Goal: Check status: Check status

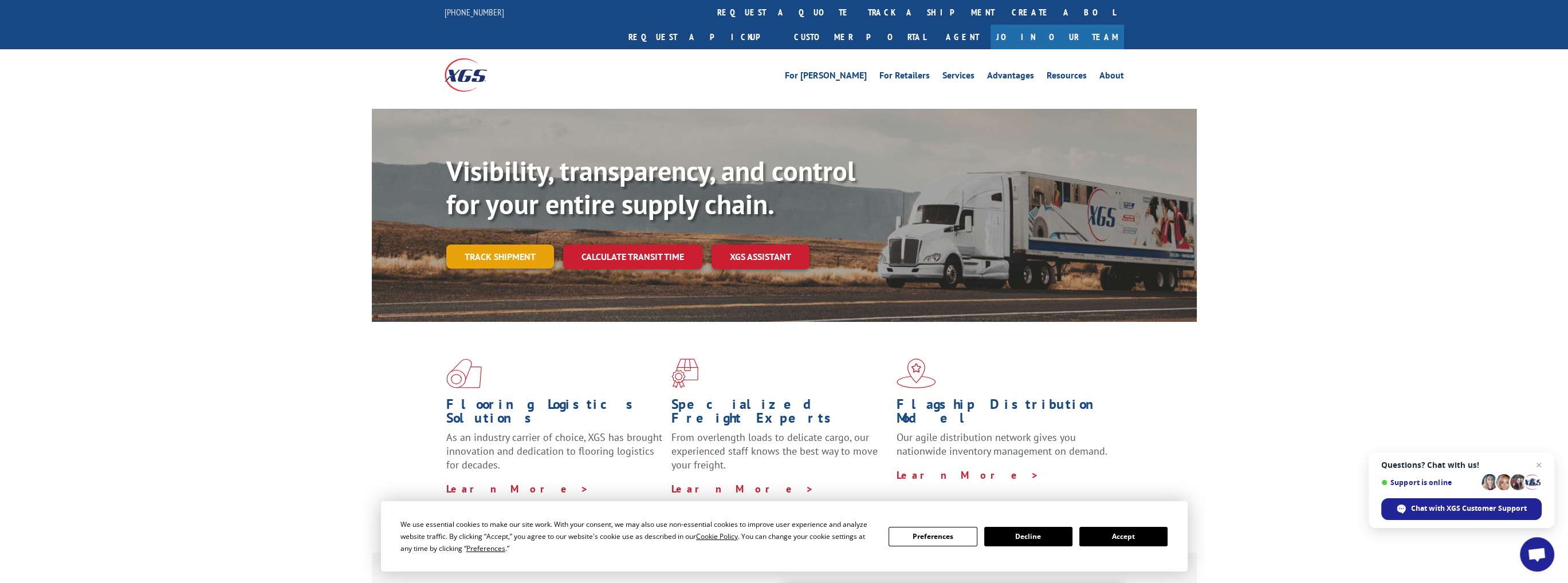
click at [473, 245] on link "Track shipment" at bounding box center [500, 257] width 108 height 24
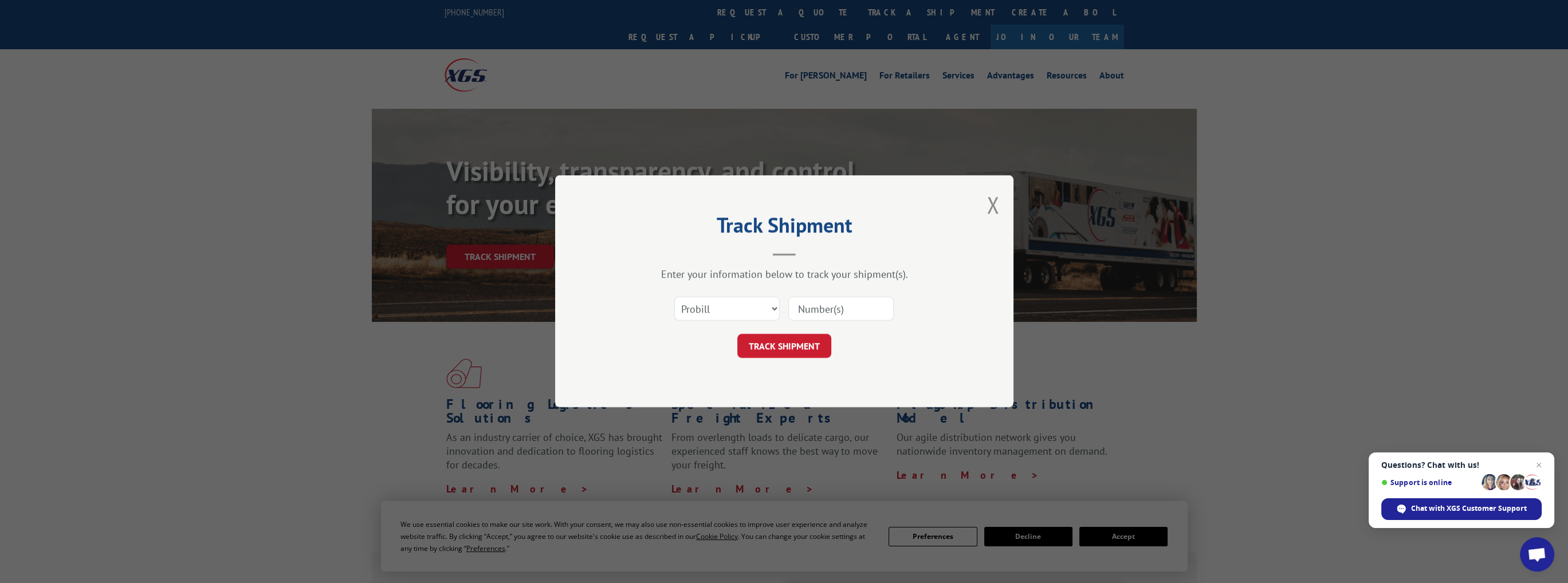
click at [632, 243] on header "Track Shipment" at bounding box center [784, 237] width 344 height 39
click at [836, 307] on input at bounding box center [841, 309] width 105 height 24
paste input "17487803"
type input "17487803"
click at [803, 346] on button "TRACK SHIPMENT" at bounding box center [784, 347] width 94 height 24
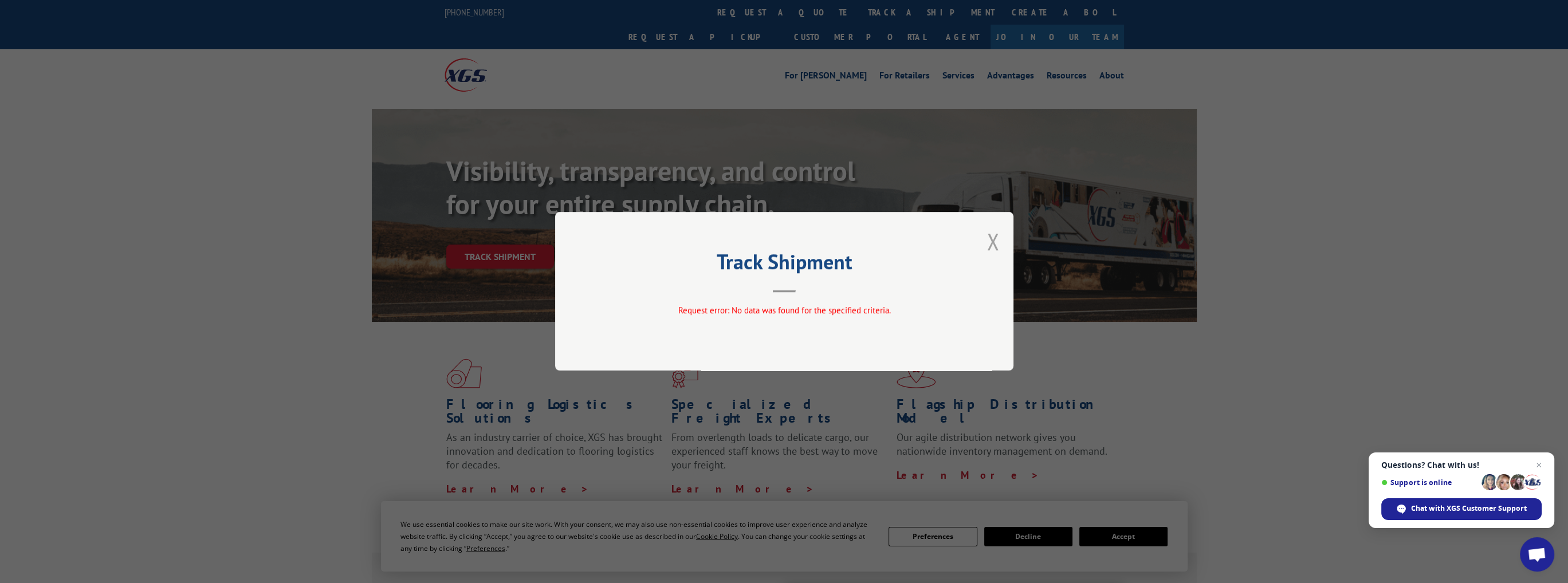
click at [995, 242] on button "Close modal" at bounding box center [993, 242] width 13 height 30
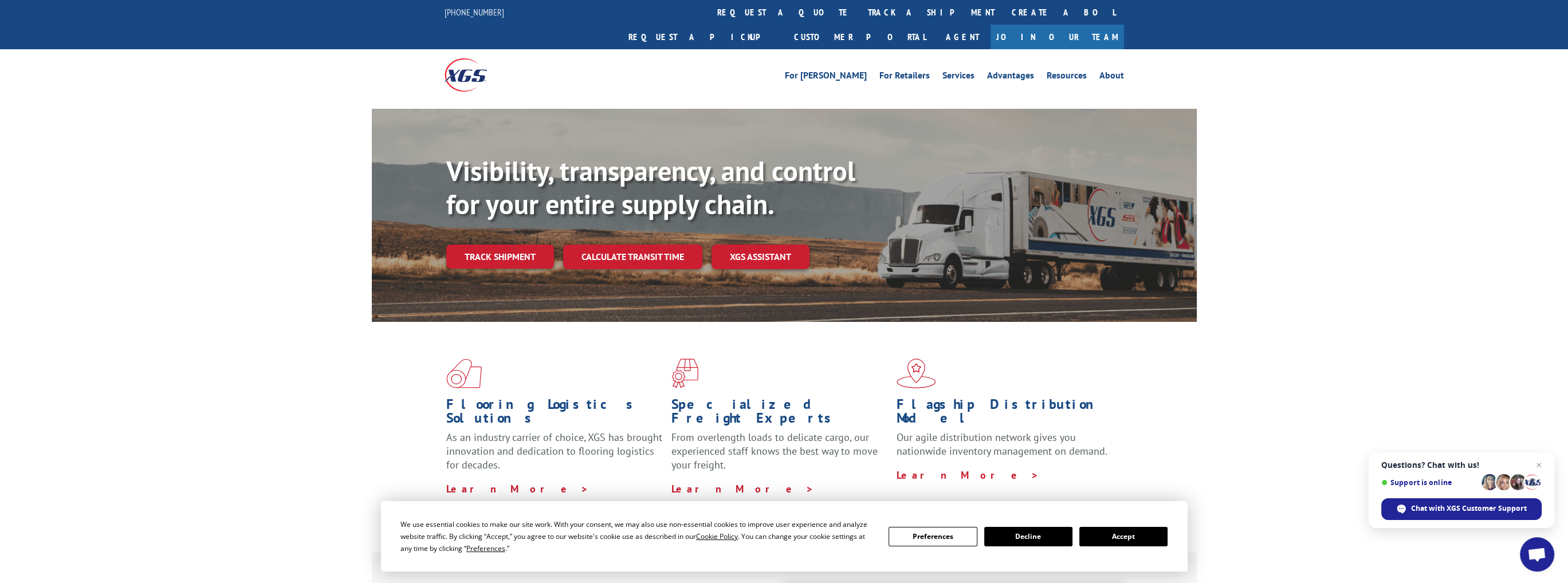
click at [484, 245] on link "Track shipment" at bounding box center [500, 257] width 108 height 24
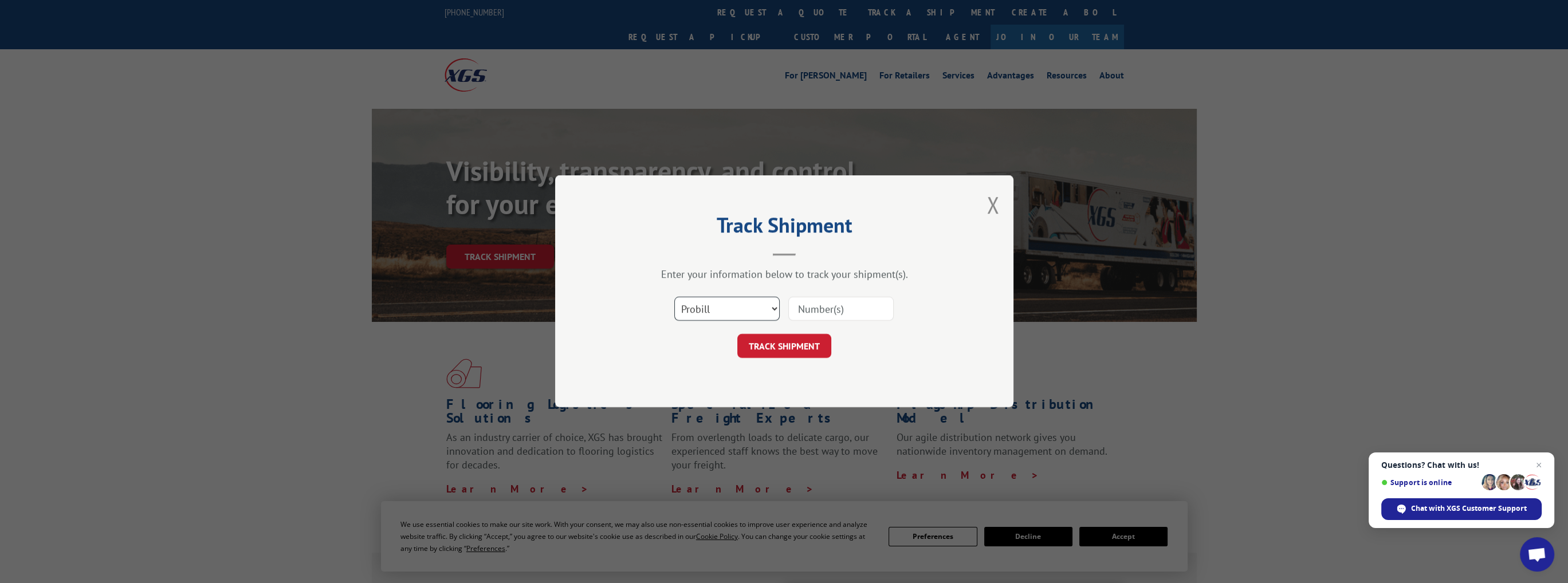
click at [774, 307] on select "Select category... Probill BOL PO" at bounding box center [727, 309] width 105 height 24
select select "po"
click at [674, 297] on select "Select category... Probill BOL PO" at bounding box center [727, 309] width 105 height 24
click at [829, 310] on input at bounding box center [841, 309] width 105 height 24
drag, startPoint x: 618, startPoint y: 214, endPoint x: 648, endPoint y: 220, distance: 30.6
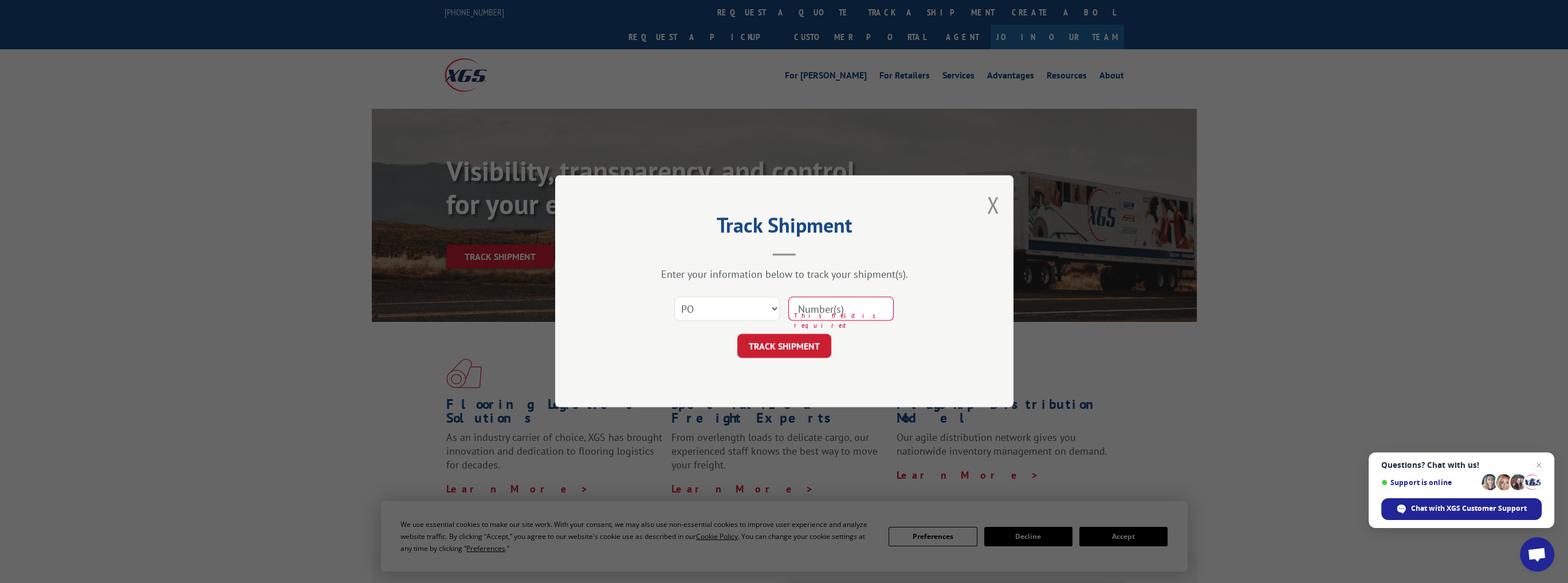
click at [618, 212] on div "Track Shipment Enter your information below to track your shipment(s). Select c…" at bounding box center [784, 291] width 458 height 232
click at [823, 308] on input at bounding box center [841, 309] width 105 height 24
paste input "H24160"
type input "H24160"
click at [793, 346] on button "TRACK SHIPMENT" at bounding box center [784, 347] width 94 height 24
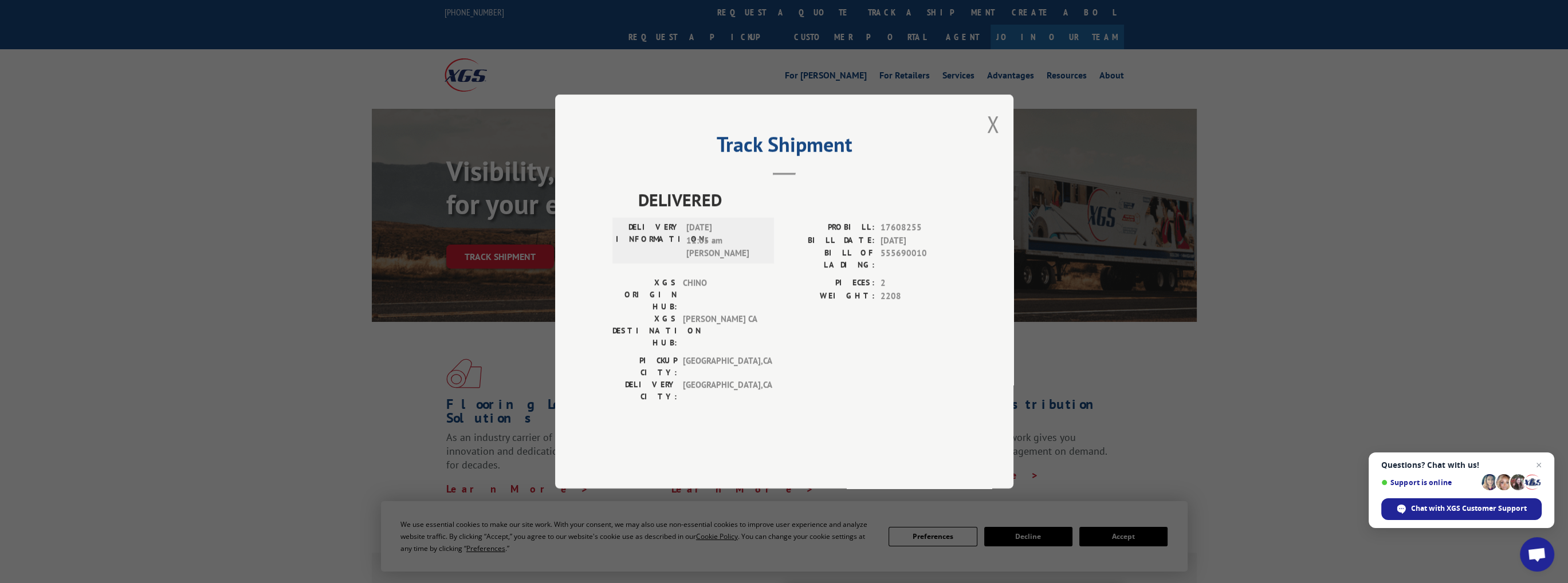
drag, startPoint x: 242, startPoint y: 203, endPoint x: 264, endPoint y: 208, distance: 22.6
click at [243, 203] on div "Track Shipment DELIVERED DELIVERY INFORMATION: [DATE] 11:05 am [PERSON_NAME]: 1…" at bounding box center [784, 292] width 1568 height 583
click at [993, 139] on button "Close modal" at bounding box center [993, 124] width 13 height 30
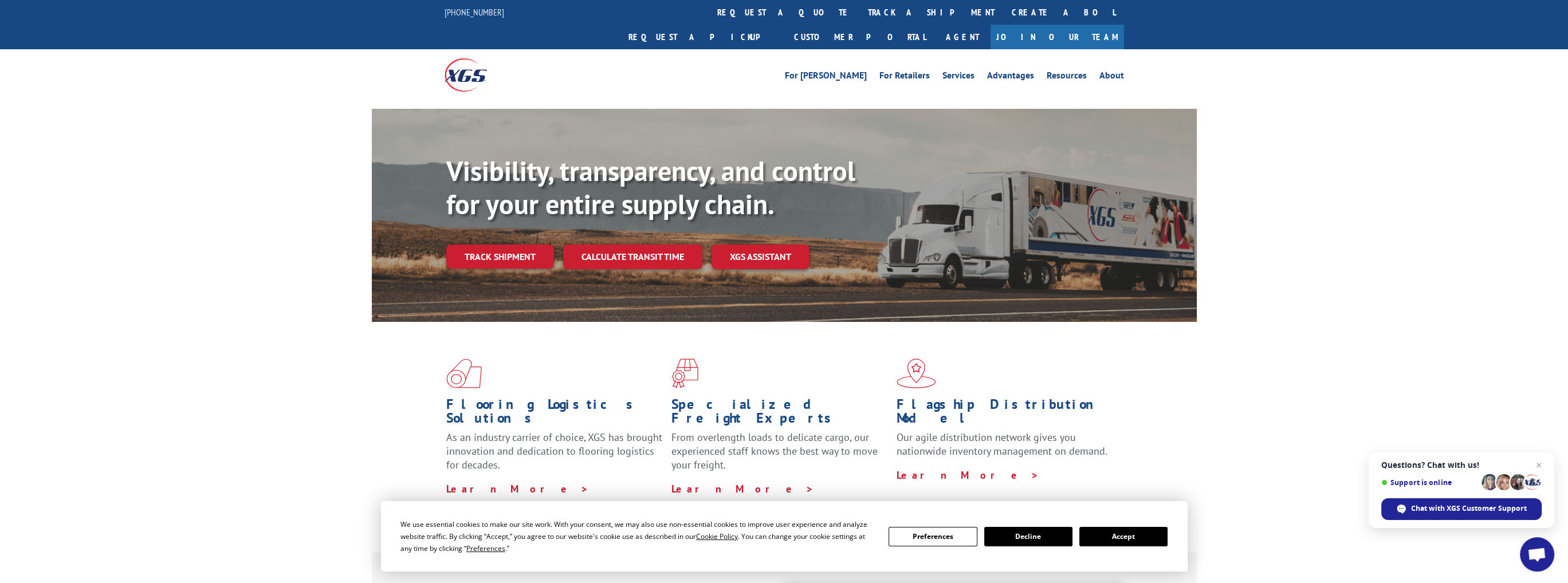
click at [515, 245] on link "Track shipment" at bounding box center [500, 257] width 108 height 24
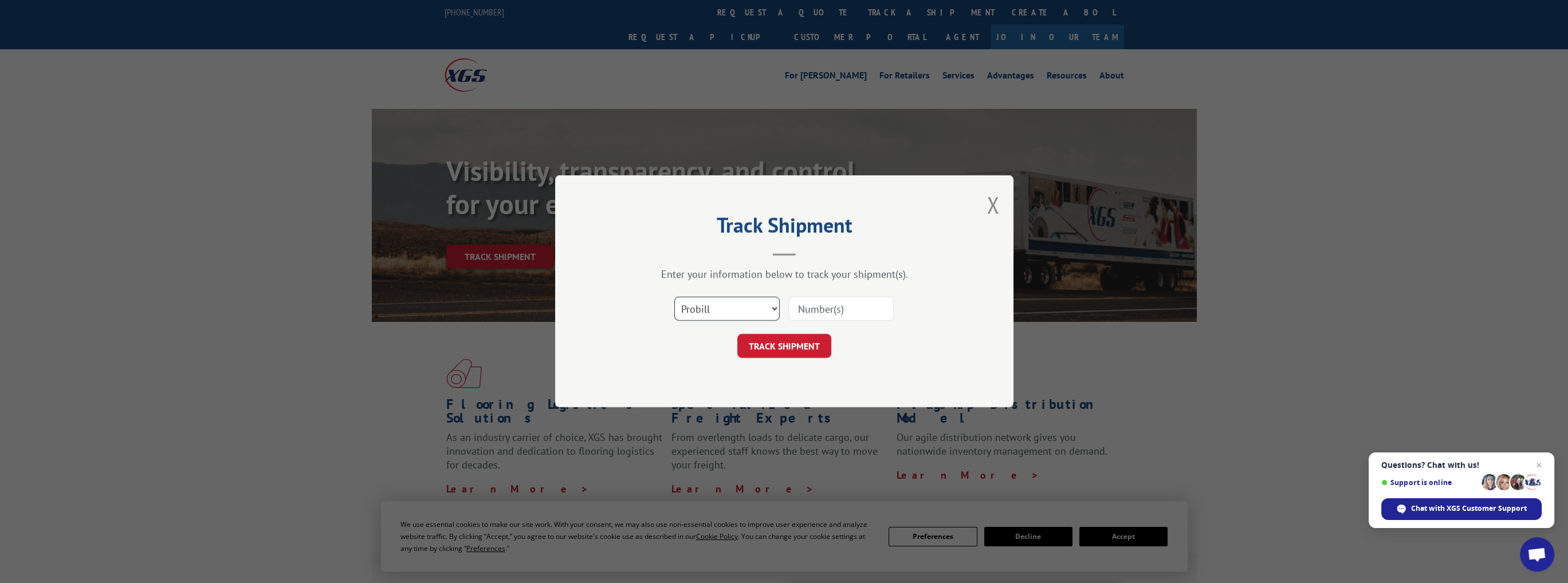
click at [774, 307] on select "Select category... Probill BOL PO" at bounding box center [727, 309] width 105 height 24
select select "bol"
click at [674, 297] on select "Select category... Probill BOL PO" at bounding box center [727, 309] width 105 height 24
click at [803, 305] on input at bounding box center [841, 309] width 105 height 24
paste input "03600000556353464"
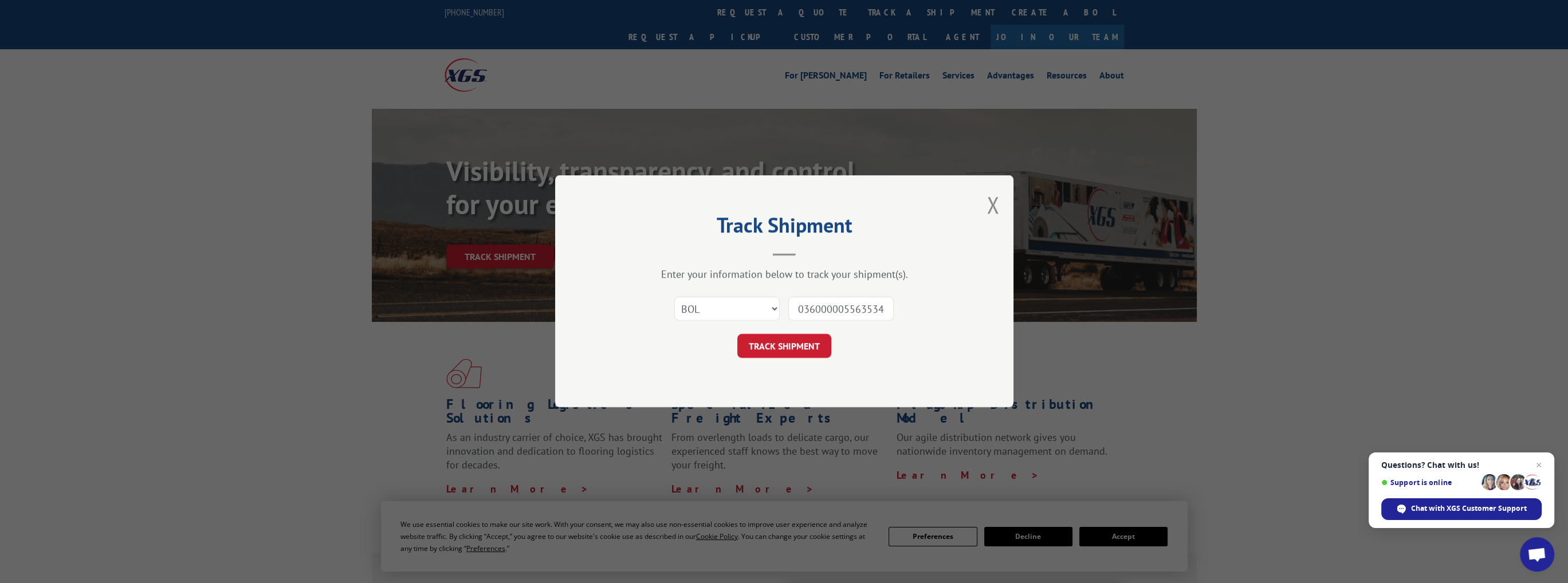
scroll to position [0, 9]
type input "03600000556353464"
click at [788, 343] on button "TRACK SHIPMENT" at bounding box center [784, 347] width 94 height 24
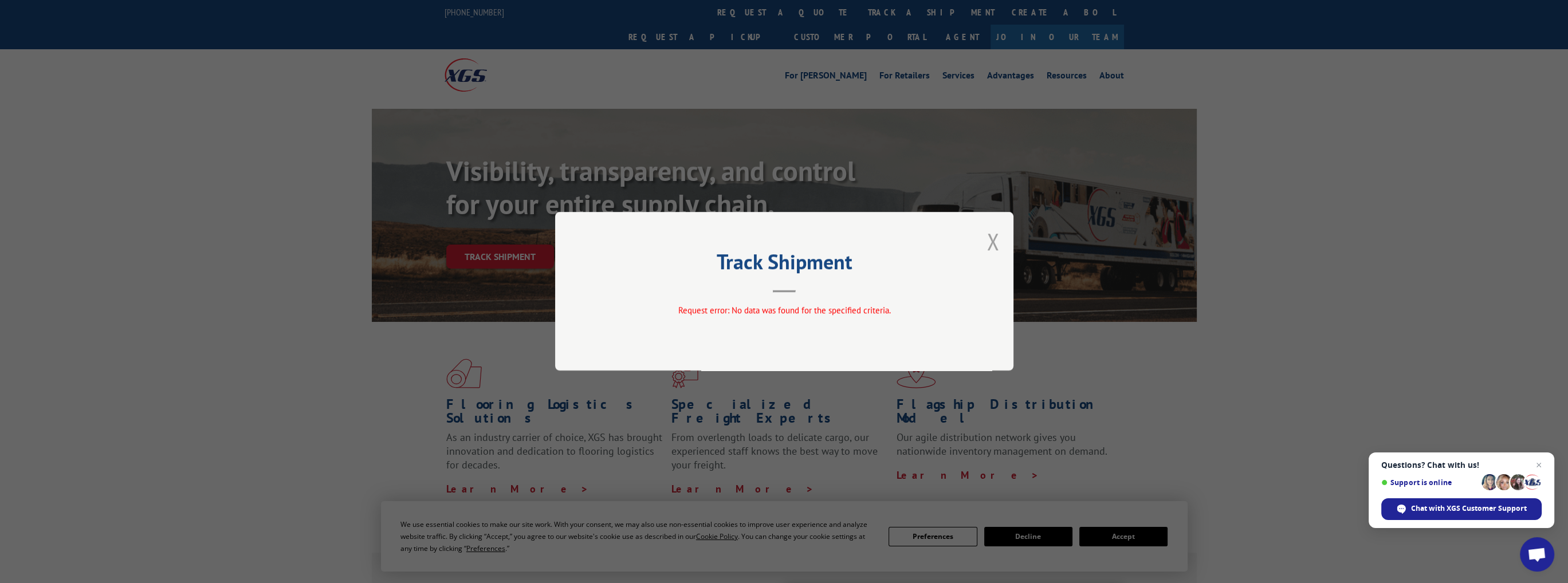
click at [992, 239] on button "Close modal" at bounding box center [993, 242] width 13 height 30
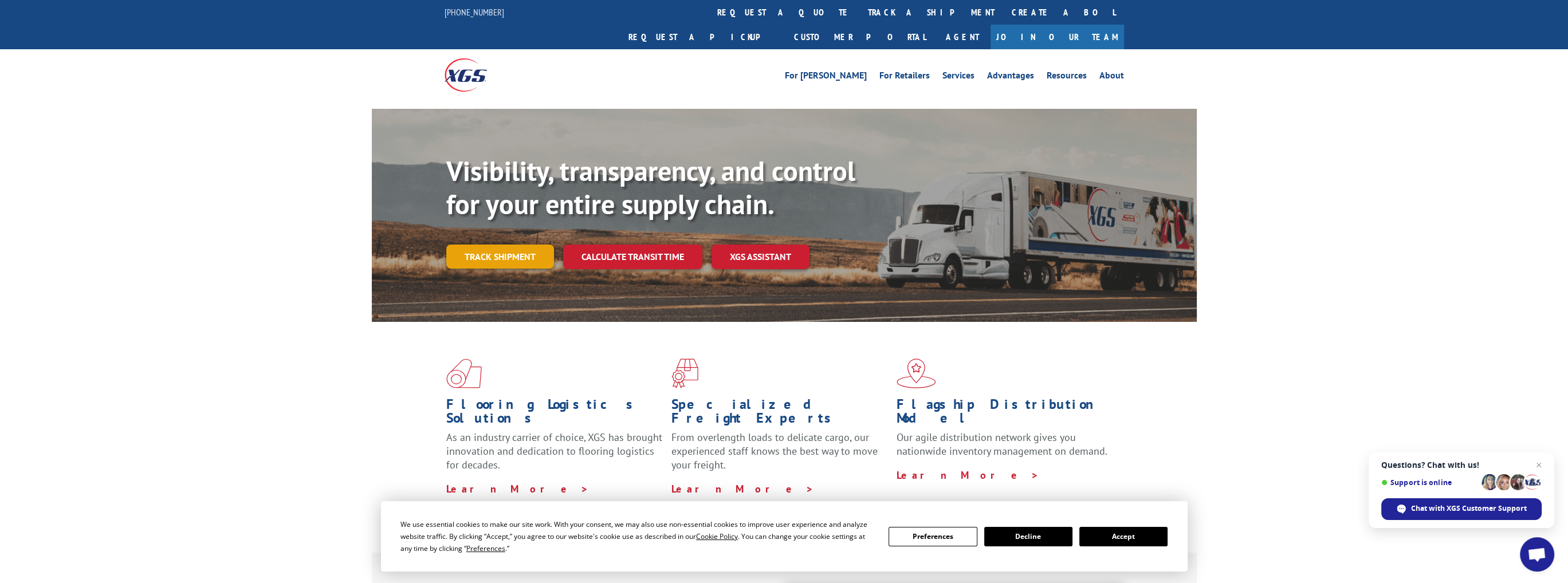
click at [491, 245] on link "Track shipment" at bounding box center [500, 257] width 108 height 24
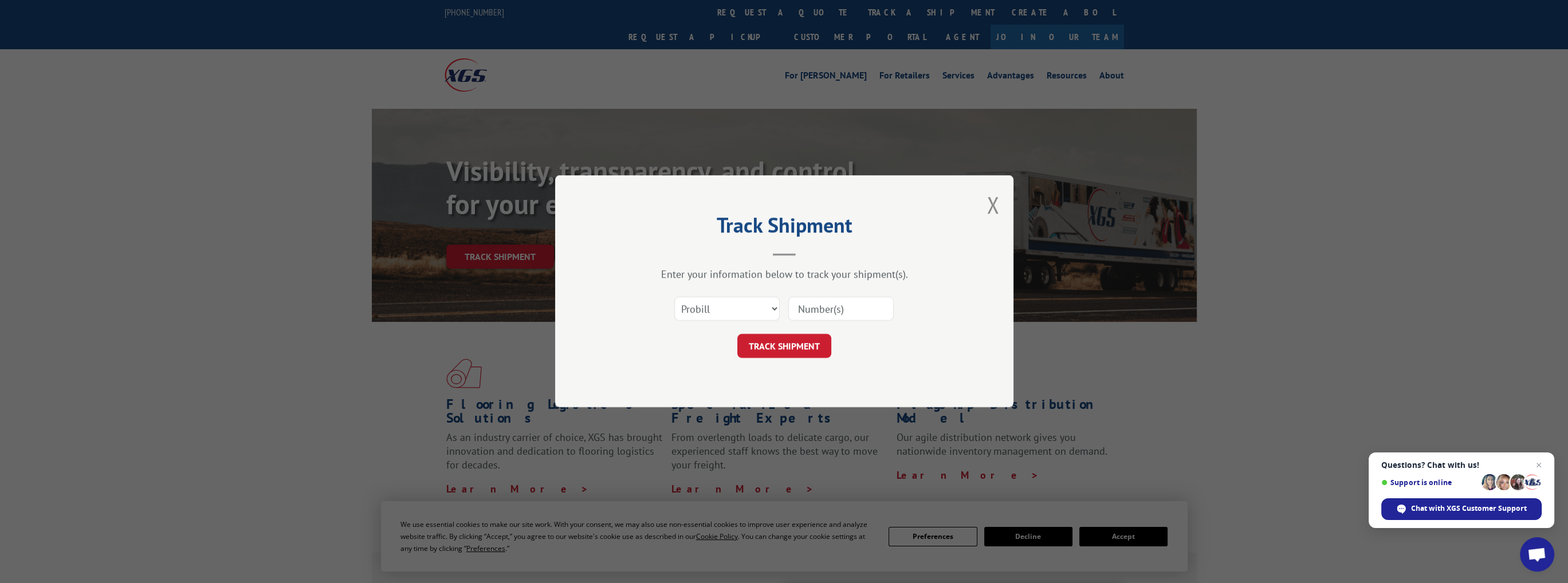
click at [836, 307] on input at bounding box center [841, 309] width 105 height 24
click at [774, 305] on select "Select category... Probill BOL PO" at bounding box center [727, 309] width 105 height 24
select select "bol"
click at [674, 297] on select "Select category... Probill BOL PO" at bounding box center [727, 309] width 105 height 24
click at [809, 307] on input at bounding box center [841, 309] width 105 height 24
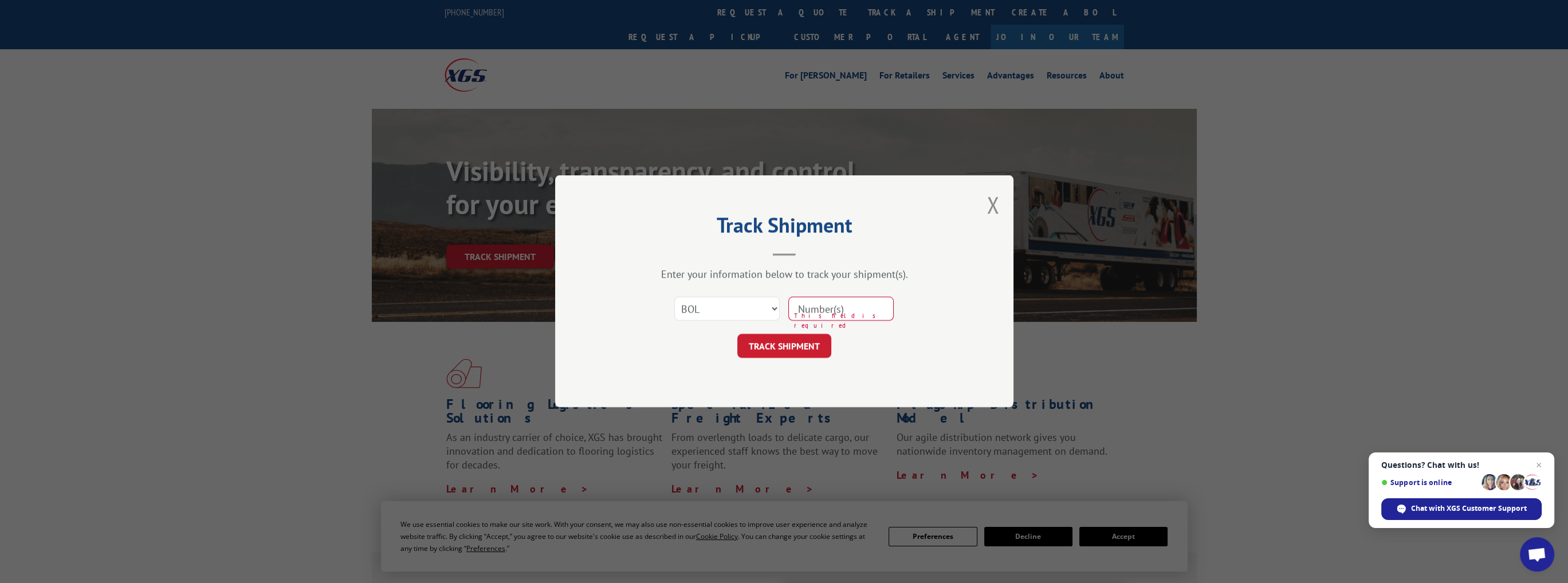
paste input "03600000556353464"
drag, startPoint x: 808, startPoint y: 307, endPoint x: 716, endPoint y: 309, distance: 92.0
click at [716, 309] on div "Select category... Probill BOL PO 03600000556353464" at bounding box center [784, 309] width 344 height 38
type input "3600000556353464"
click at [769, 345] on button "TRACK SHIPMENT" at bounding box center [784, 347] width 94 height 24
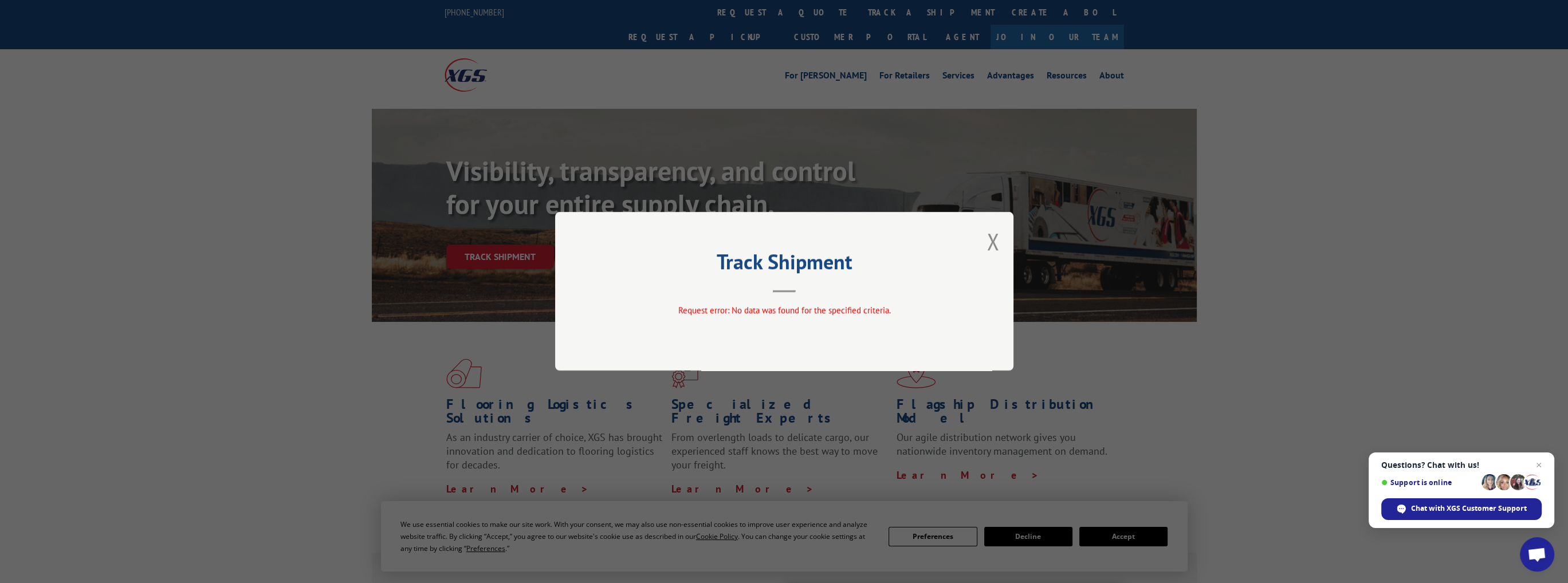
click at [317, 218] on div "Track Shipment Request error: No data was found for the specified criteria." at bounding box center [784, 292] width 1568 height 583
click at [484, 225] on div "Track Shipment Request error: No data was found for the specified criteria." at bounding box center [784, 292] width 1568 height 583
click at [506, 234] on div "Track Shipment Request error: No data was found for the specified criteria." at bounding box center [784, 292] width 1568 height 583
click at [992, 239] on button "Close modal" at bounding box center [993, 242] width 13 height 30
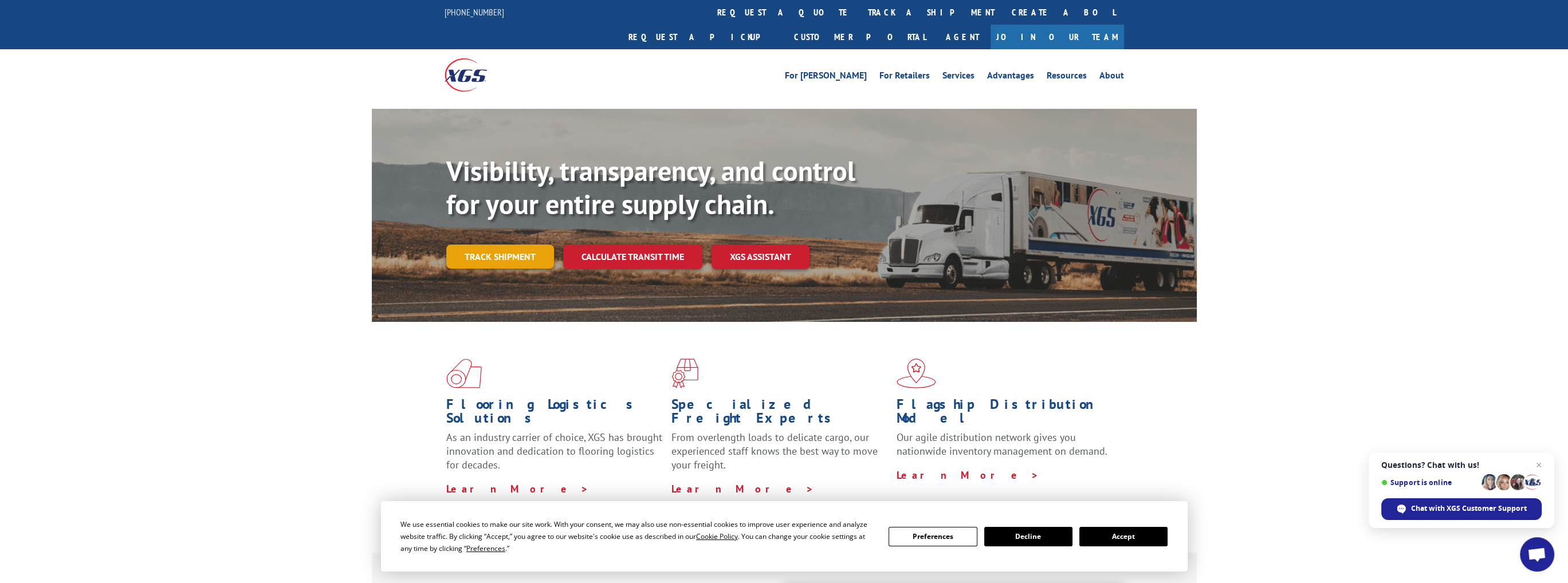
click at [473, 245] on link "Track shipment" at bounding box center [500, 257] width 108 height 24
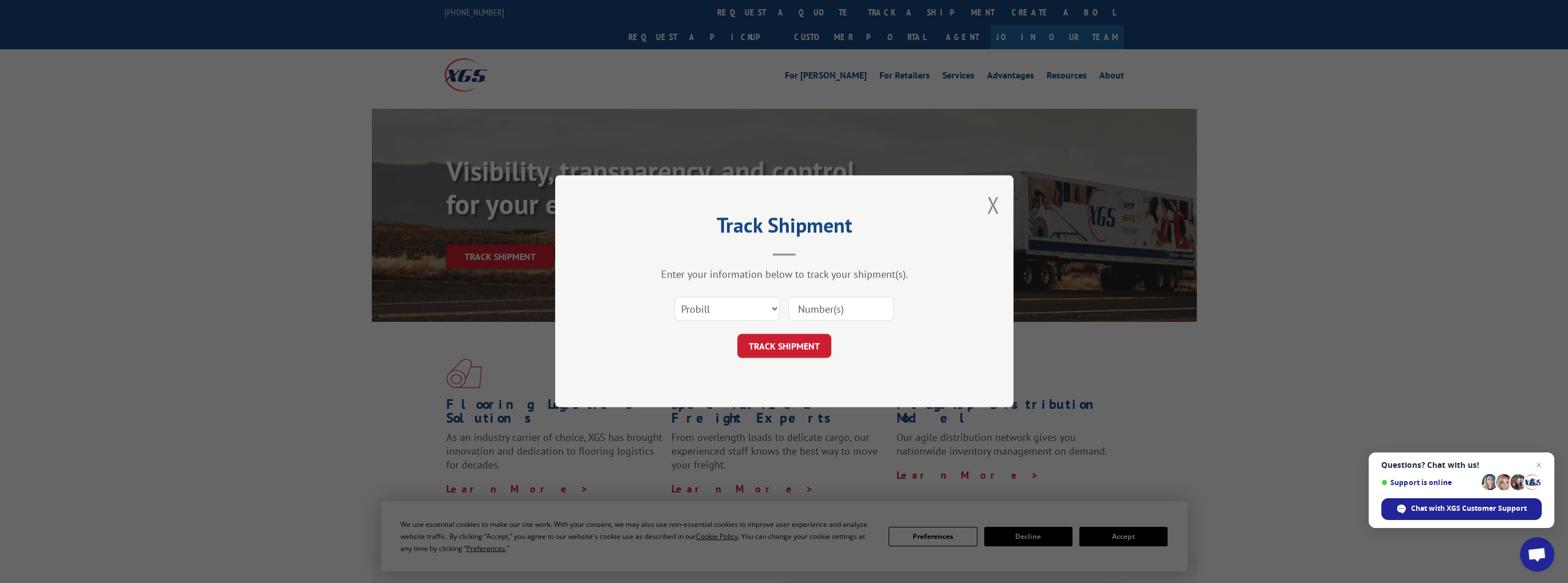
click at [628, 258] on div "Track Shipment Enter your information below to track your shipment(s). Select c…" at bounding box center [784, 291] width 458 height 232
drag, startPoint x: 845, startPoint y: 310, endPoint x: 745, endPoint y: 305, distance: 100.1
click at [745, 305] on div "Select category... Probill BOL PO" at bounding box center [784, 309] width 344 height 38
click at [842, 307] on input at bounding box center [841, 309] width 105 height 24
paste input "55635346"
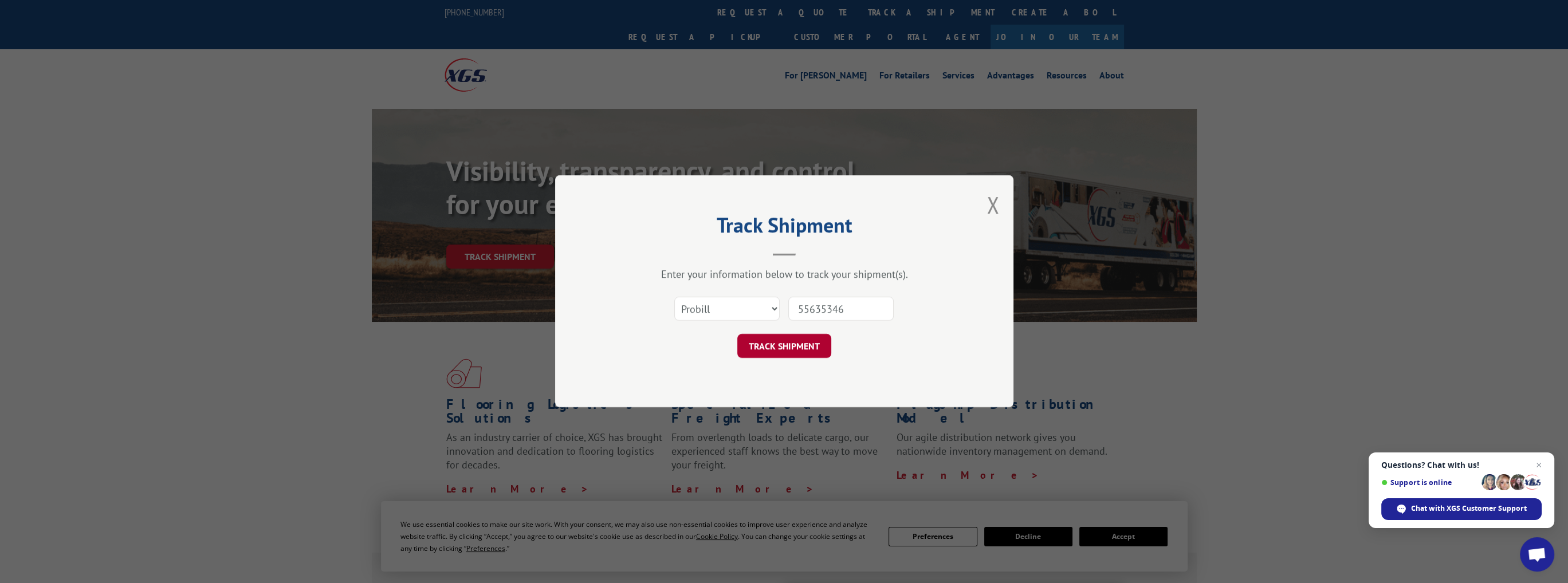
type input "55635346"
click at [814, 347] on button "TRACK SHIPMENT" at bounding box center [784, 347] width 94 height 24
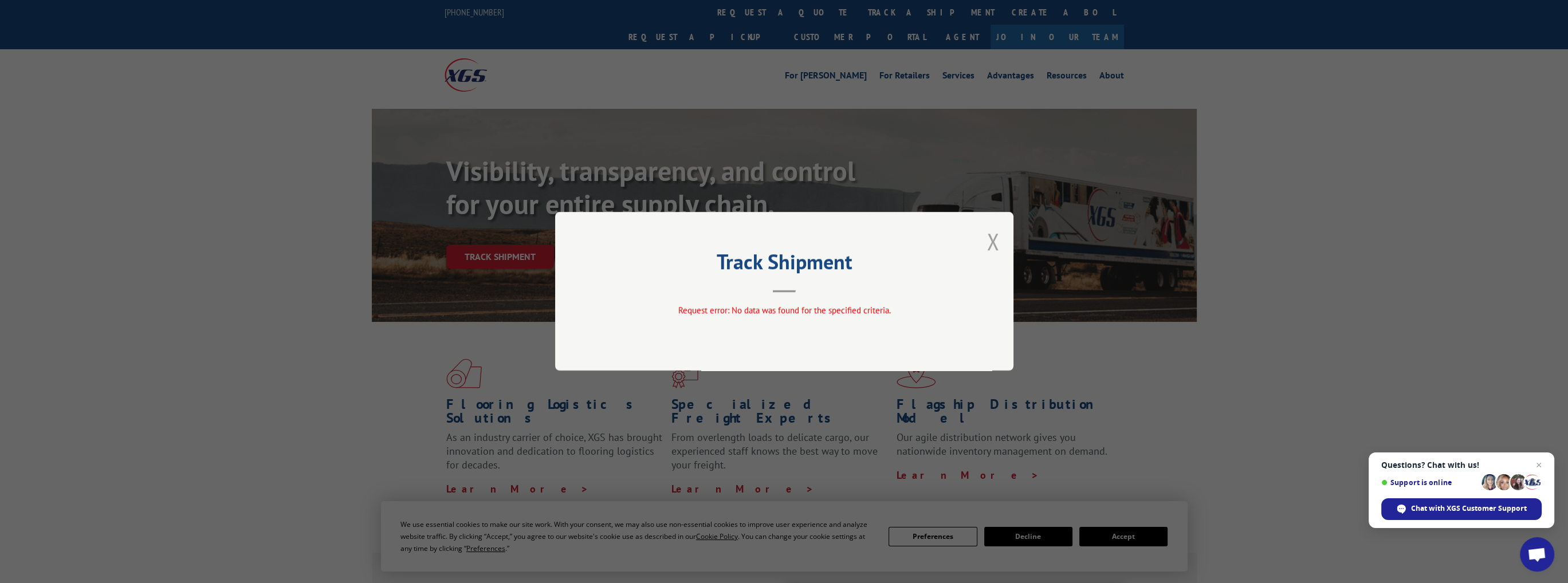
click at [996, 241] on button "Close modal" at bounding box center [993, 242] width 13 height 30
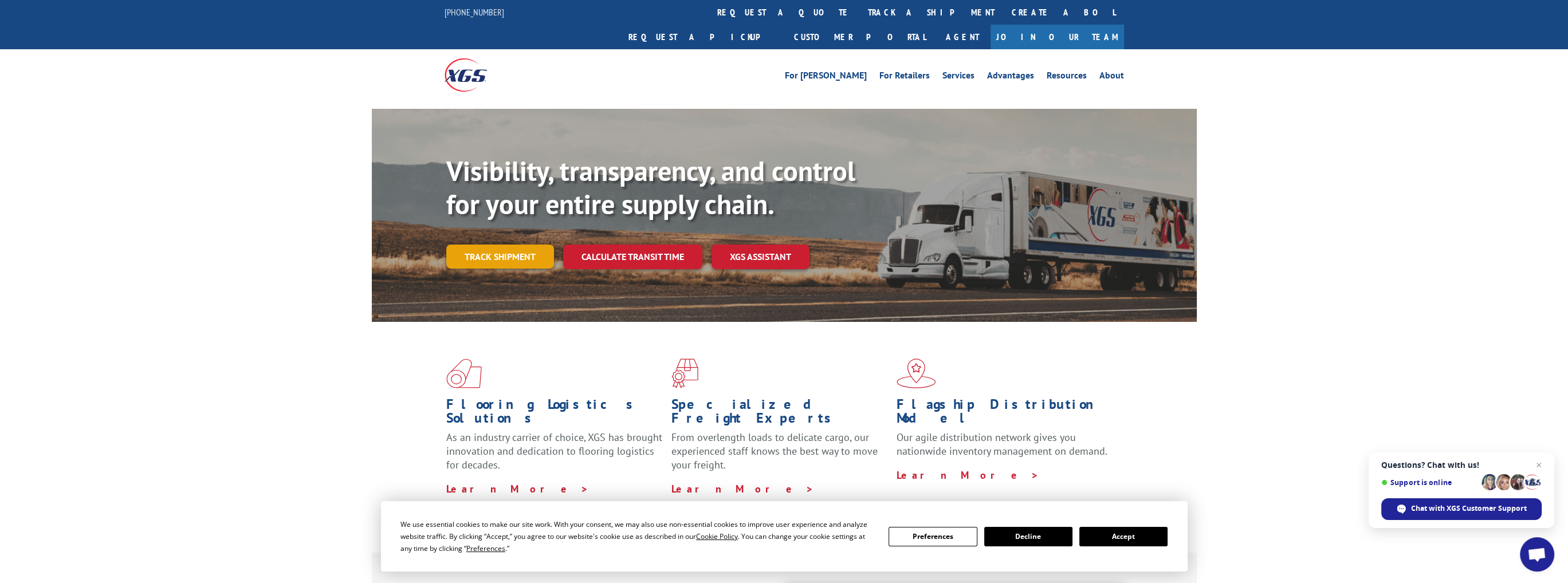
click at [516, 245] on link "Track shipment" at bounding box center [500, 257] width 108 height 24
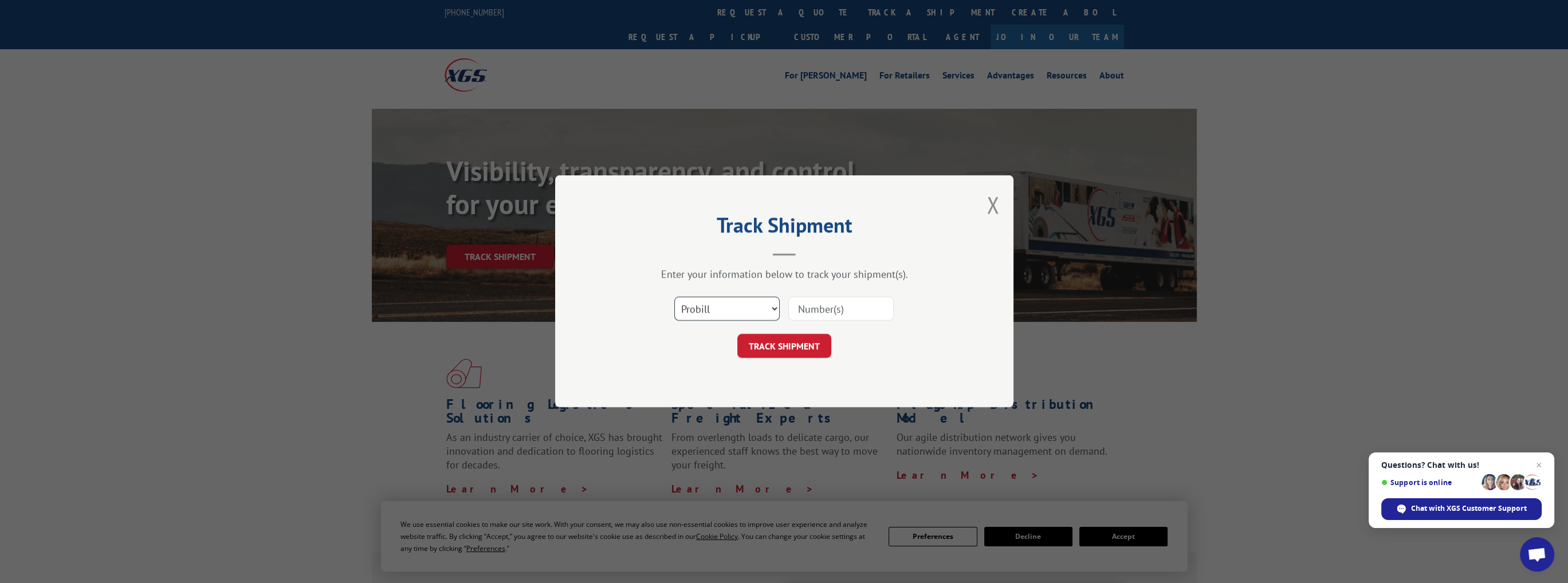
click at [774, 305] on select "Select category... Probill BOL PO" at bounding box center [727, 309] width 105 height 24
select select "bol"
click at [674, 297] on select "Select category... Probill BOL PO" at bounding box center [727, 309] width 105 height 24
click at [828, 308] on input at bounding box center [841, 309] width 105 height 24
paste input "55635346"
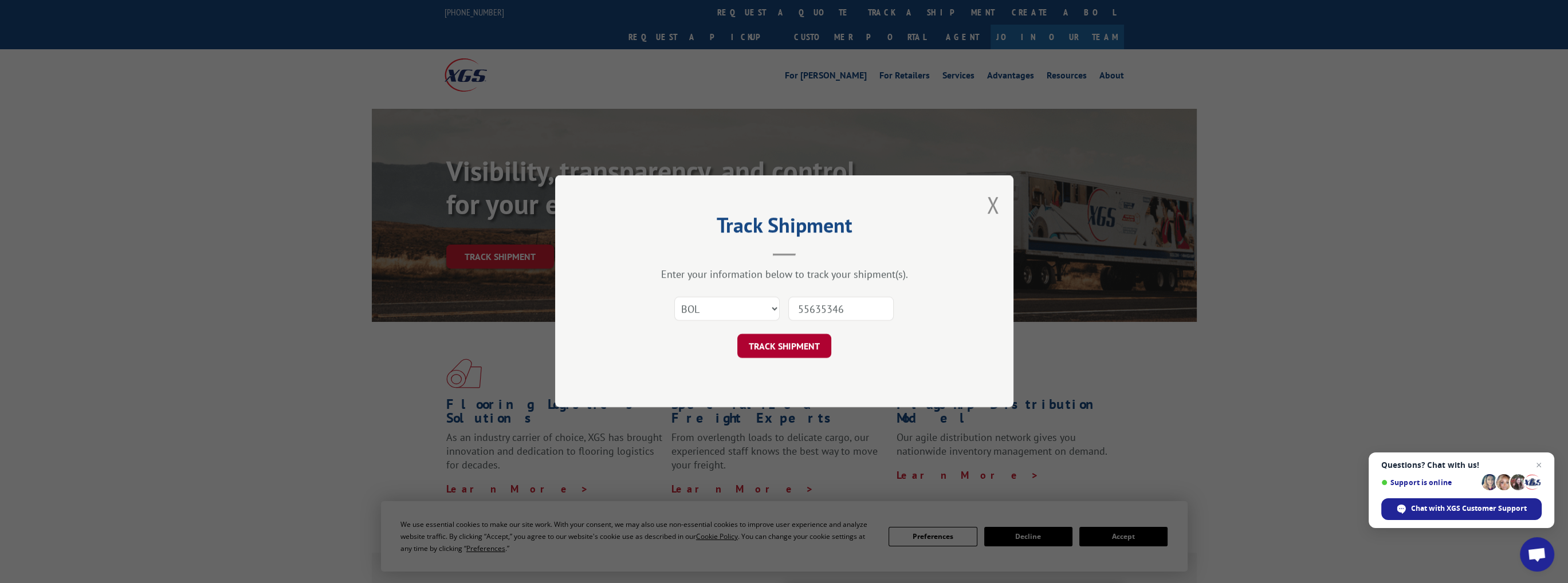
type input "55635346"
click at [794, 349] on button "TRACK SHIPMENT" at bounding box center [784, 347] width 94 height 24
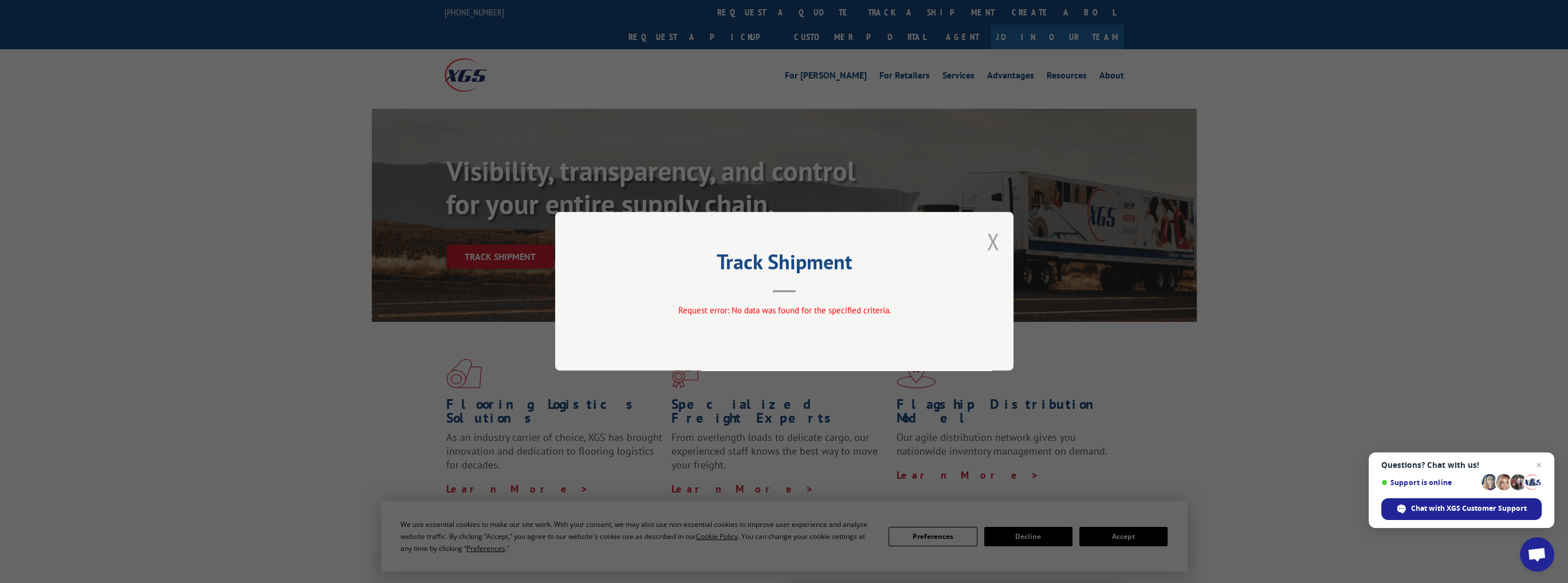
click at [996, 242] on button "Close modal" at bounding box center [993, 242] width 13 height 30
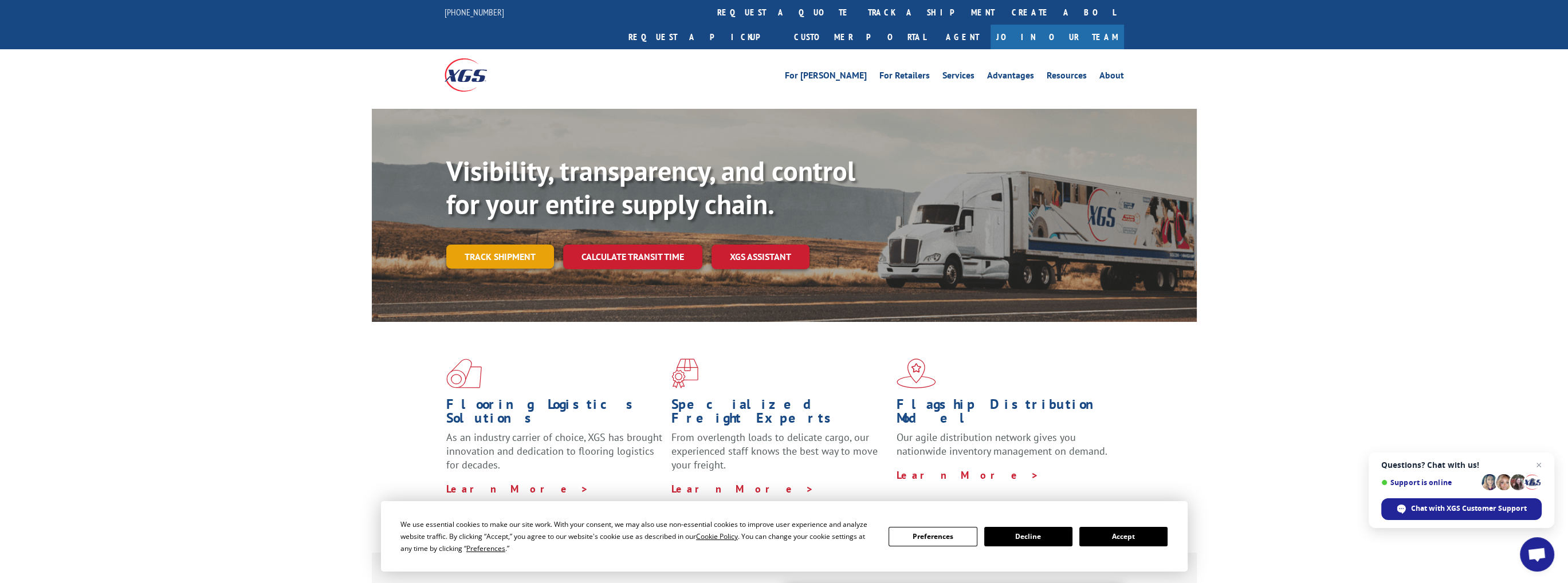
click at [520, 245] on link "Track shipment" at bounding box center [500, 257] width 108 height 24
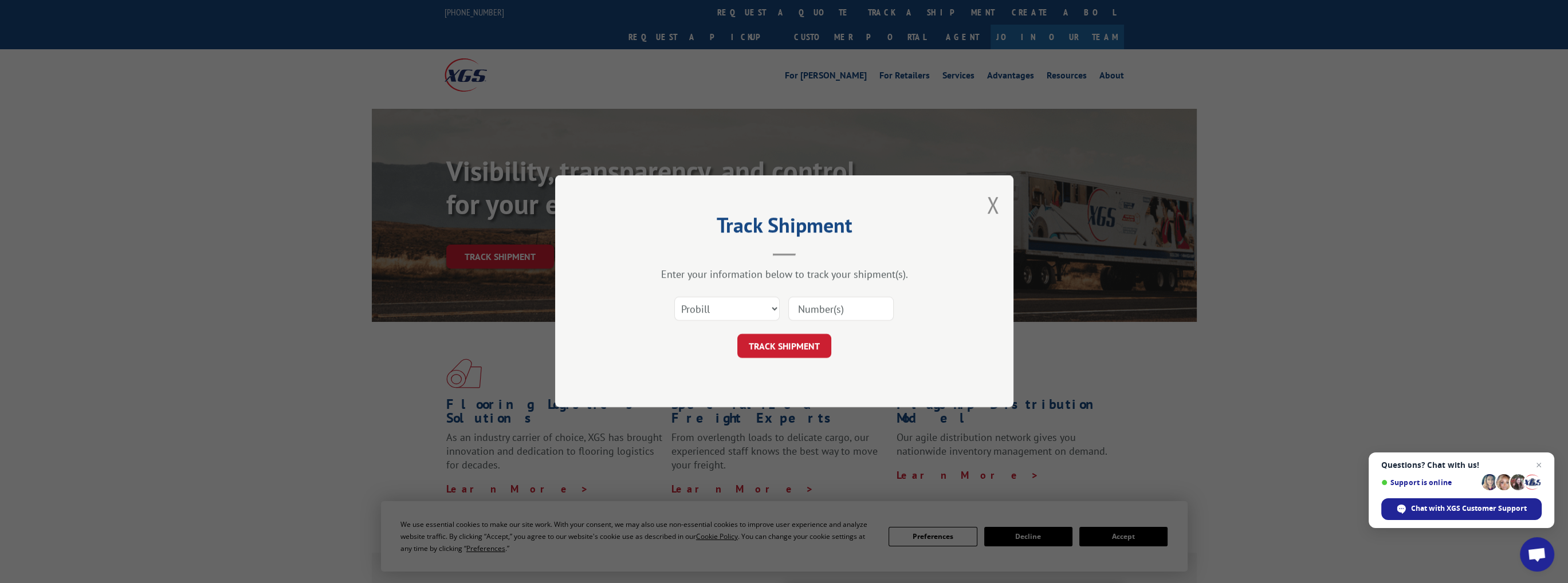
click at [651, 230] on h2 "Track Shipment" at bounding box center [784, 228] width 344 height 22
click at [848, 307] on input at bounding box center [841, 309] width 105 height 24
paste input "17487803"
type input "17487803"
click at [794, 344] on button "TRACK SHIPMENT" at bounding box center [784, 347] width 94 height 24
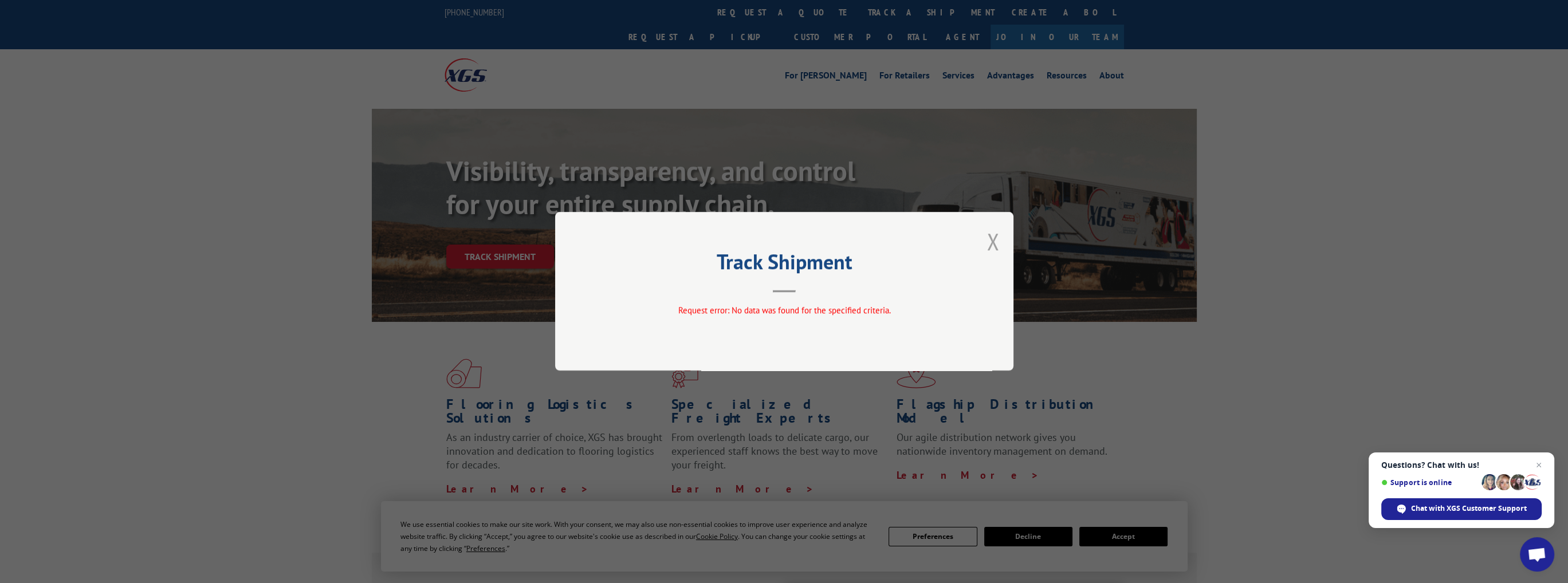
click at [992, 242] on button "Close modal" at bounding box center [993, 242] width 13 height 30
